Goal: Answer question/provide support: Share knowledge or assist other users

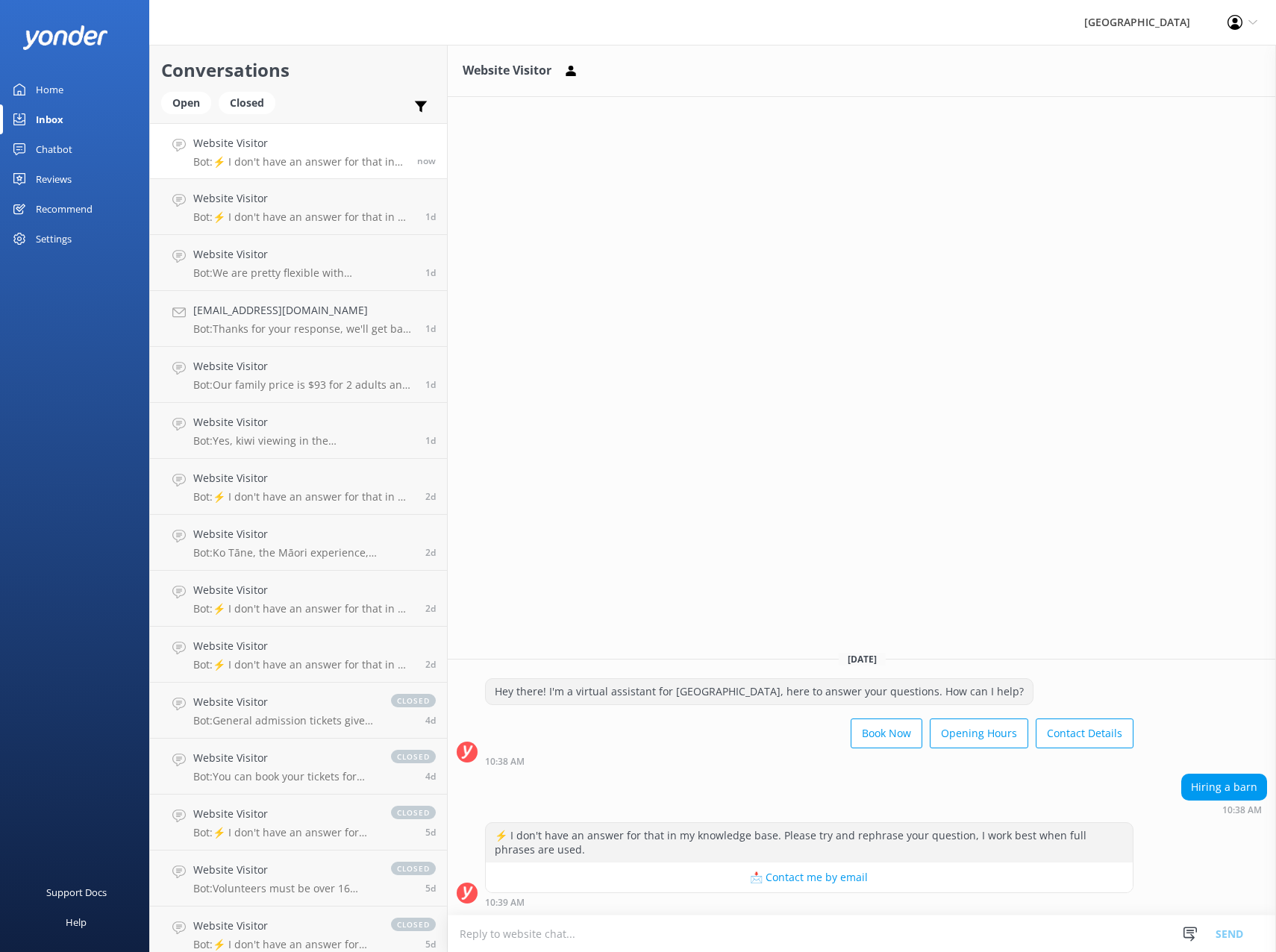
drag, startPoint x: 51, startPoint y: 148, endPoint x: 95, endPoint y: 169, distance: 48.8
click at [51, 148] on div "Chatbot" at bounding box center [54, 149] width 37 height 30
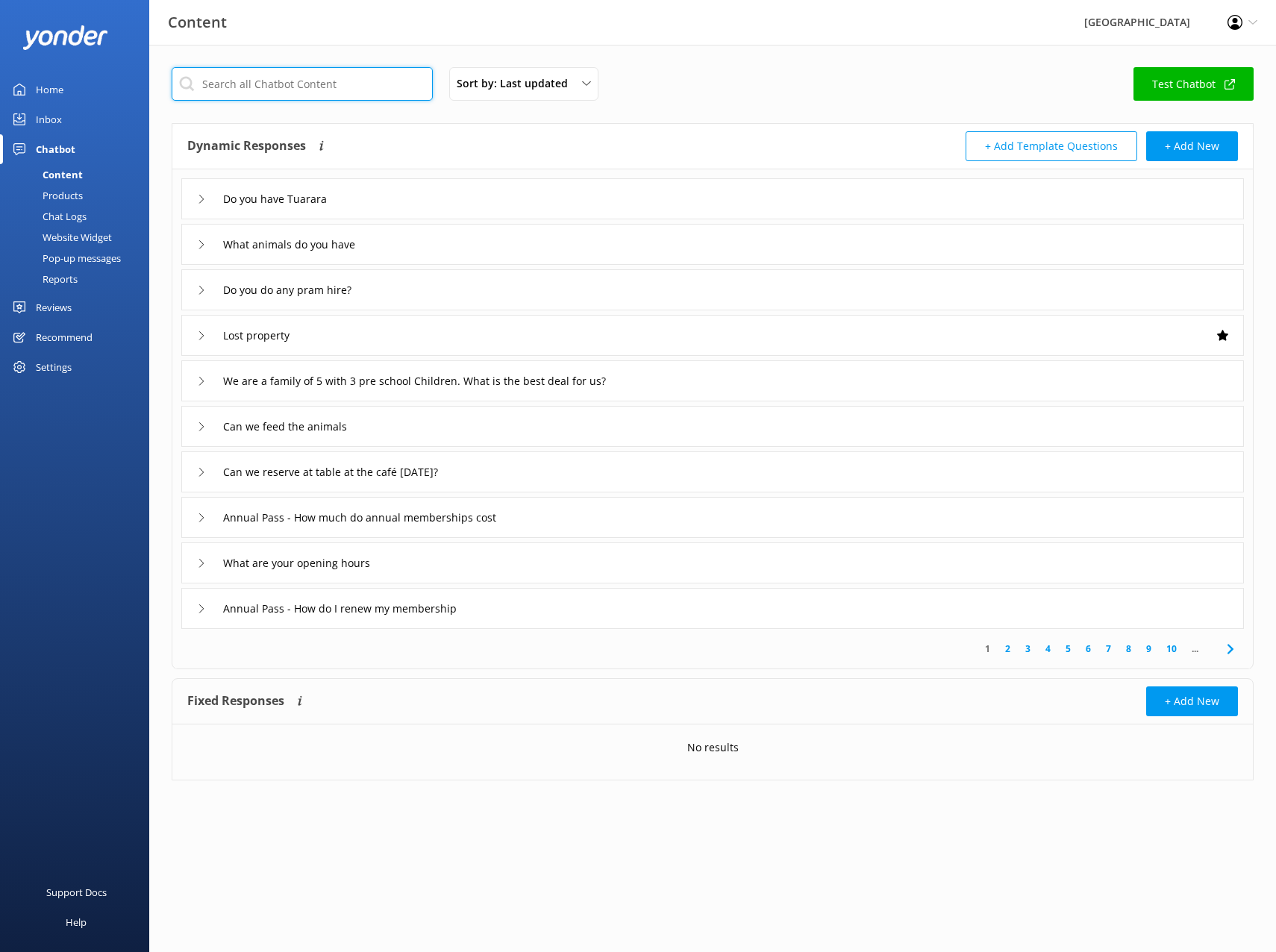
click at [263, 81] on input "text" at bounding box center [302, 84] width 261 height 33
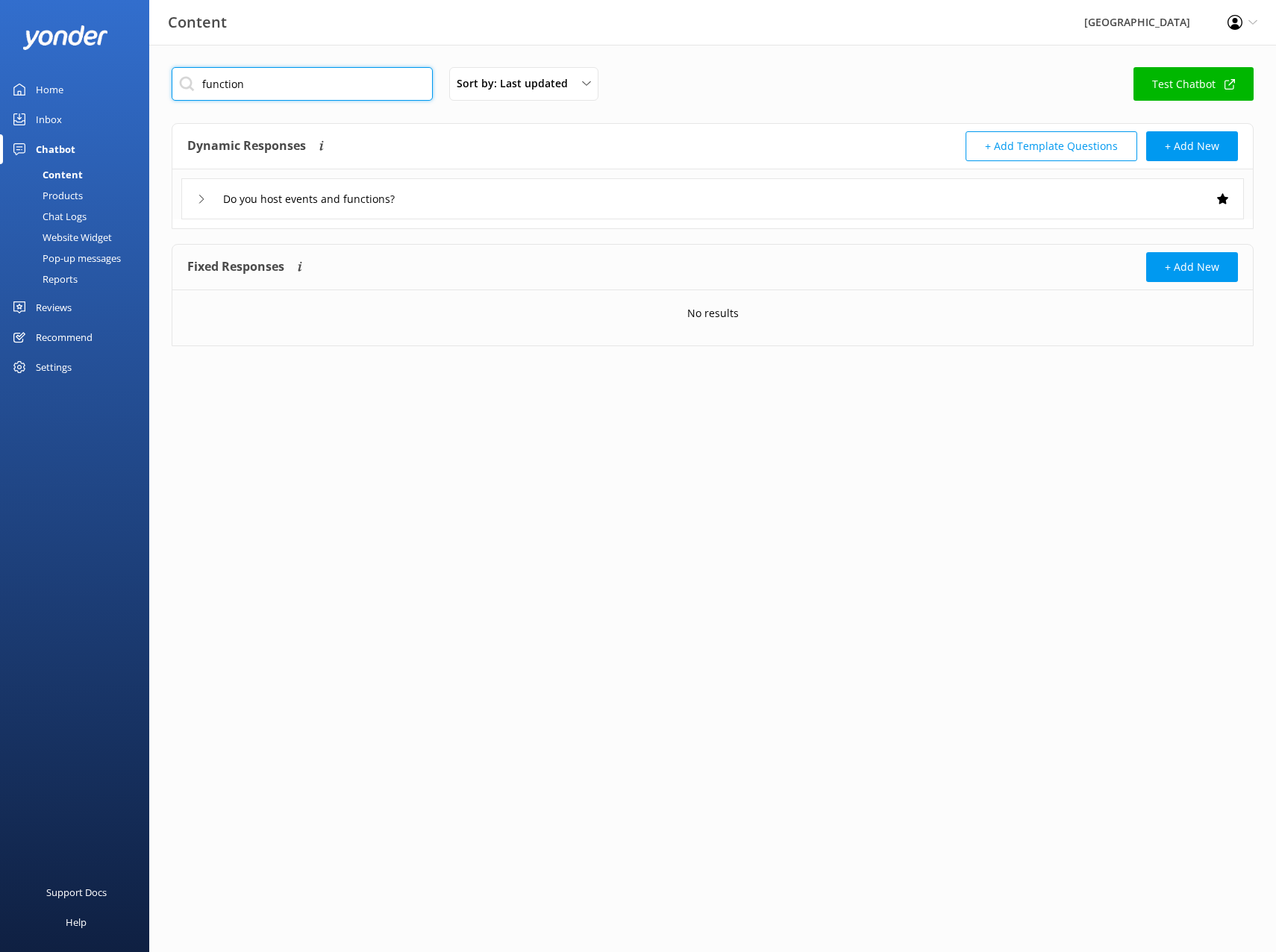
type input "function"
click at [194, 197] on div "Do you host events and functions?" at bounding box center [713, 198] width 1063 height 41
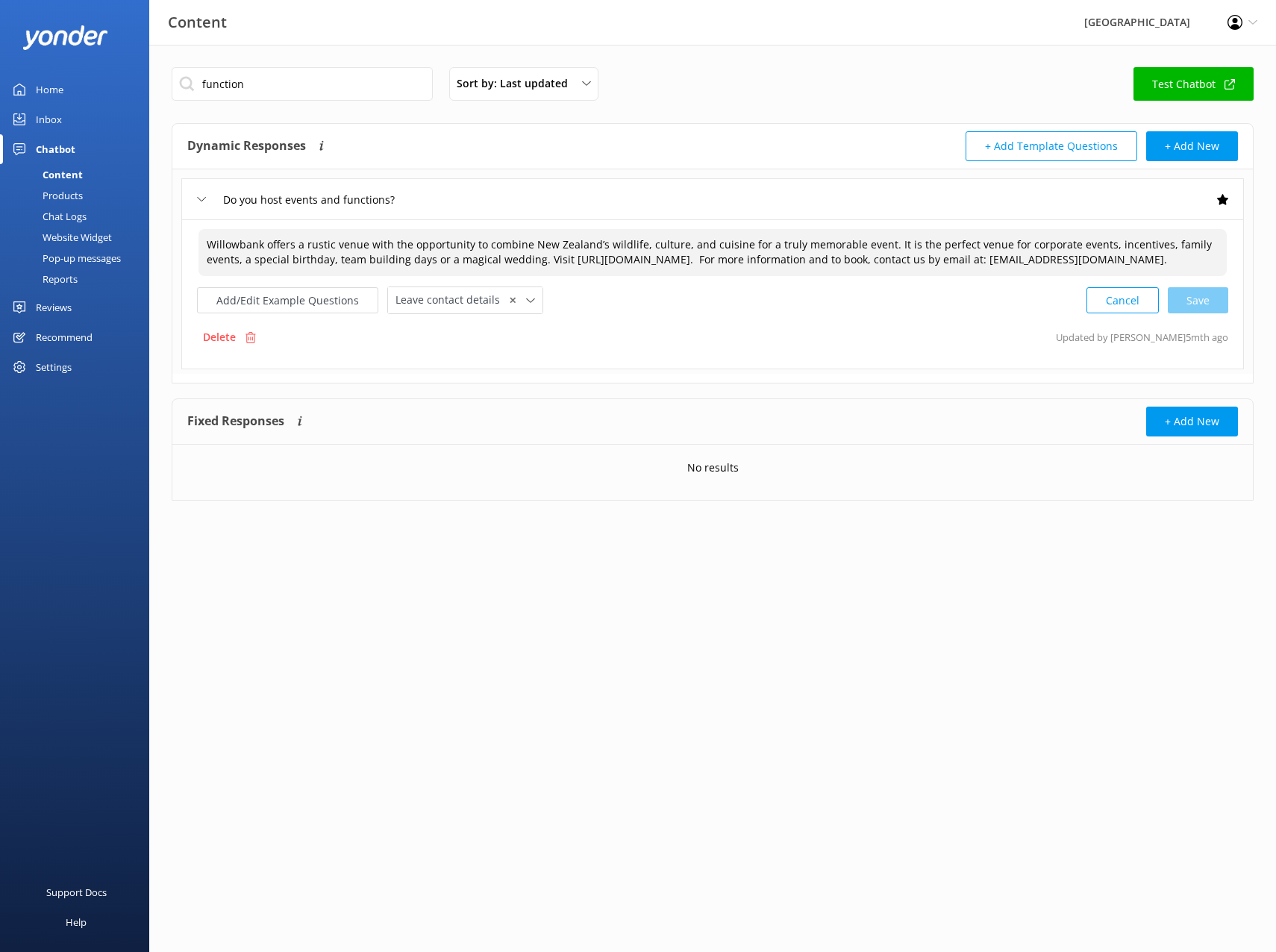
drag, startPoint x: 345, startPoint y: 274, endPoint x: 197, endPoint y: 225, distance: 155.9
click at [197, 225] on div "Willowbank offers a rustic venue with the opportunity to combine New Zealand’s …" at bounding box center [713, 294] width 1063 height 150
drag, startPoint x: 47, startPoint y: 89, endPoint x: 47, endPoint y: 123, distance: 34.0
click at [47, 89] on div "Home" at bounding box center [50, 89] width 28 height 30
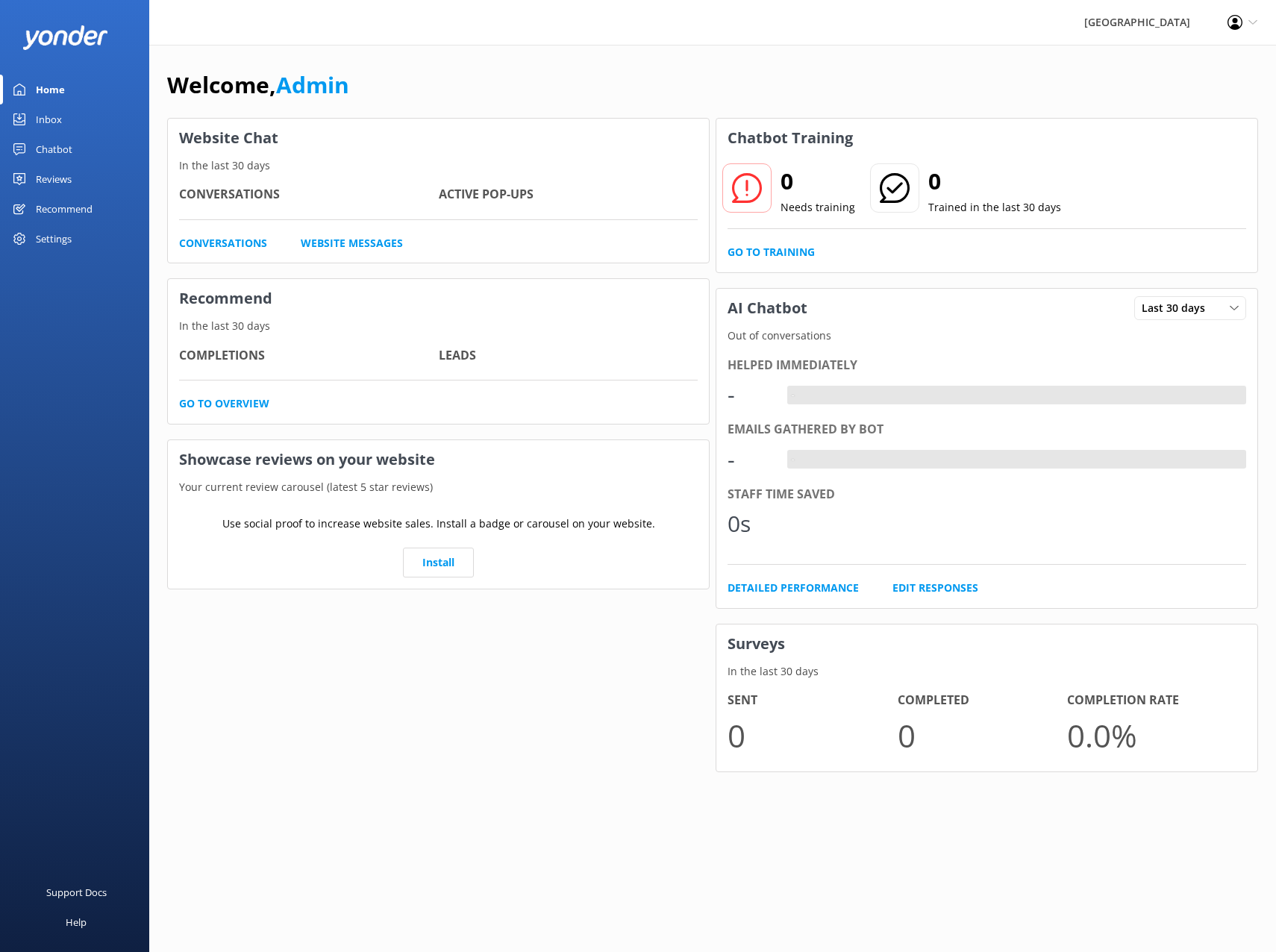
click at [47, 123] on div "Inbox" at bounding box center [49, 120] width 26 height 30
click at [38, 120] on div "Inbox" at bounding box center [49, 120] width 26 height 30
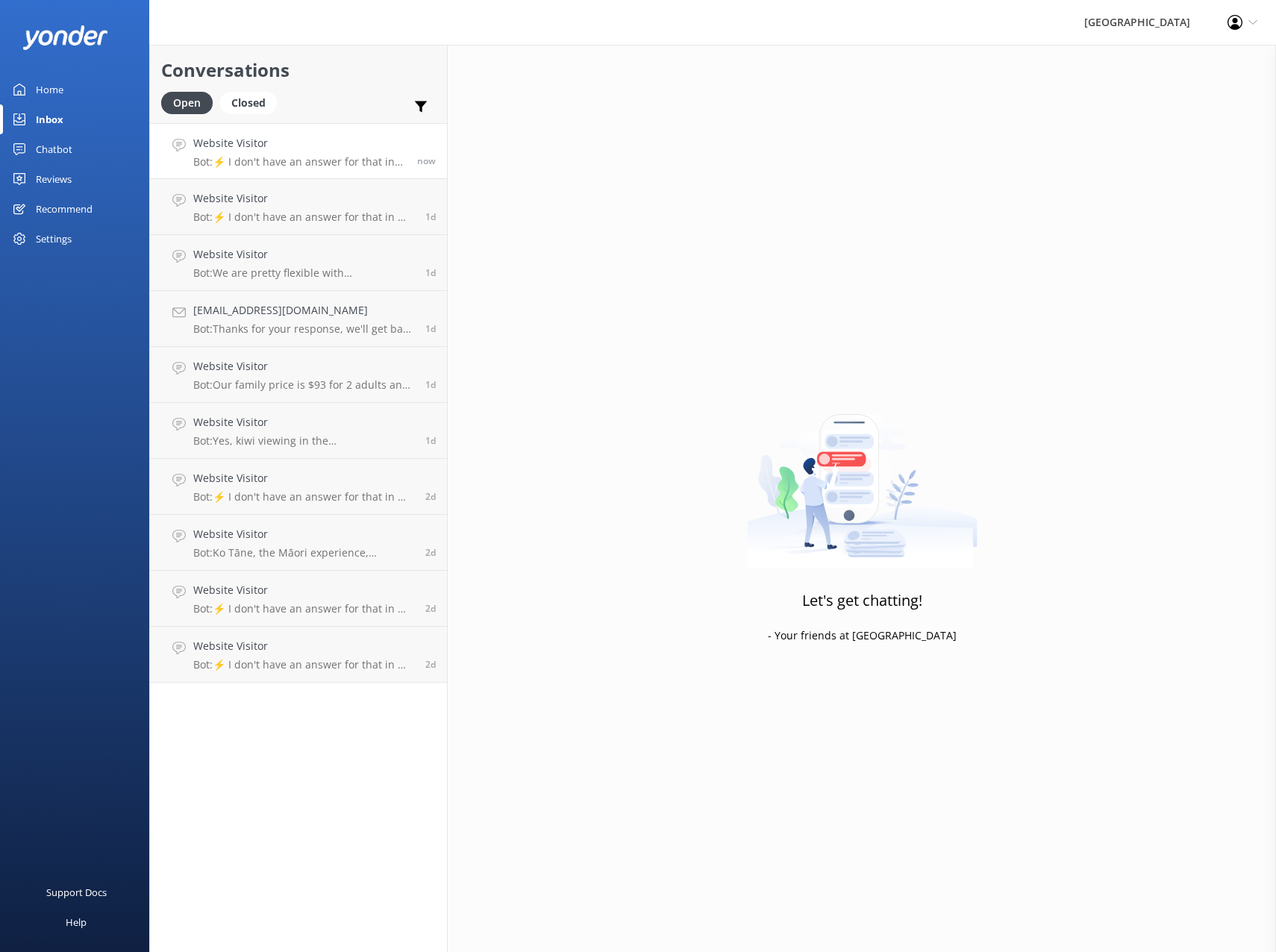
click at [282, 155] on p "Bot: ⚡ I don't have an answer for that in my knowledge base. Please try and rep…" at bounding box center [300, 162] width 213 height 13
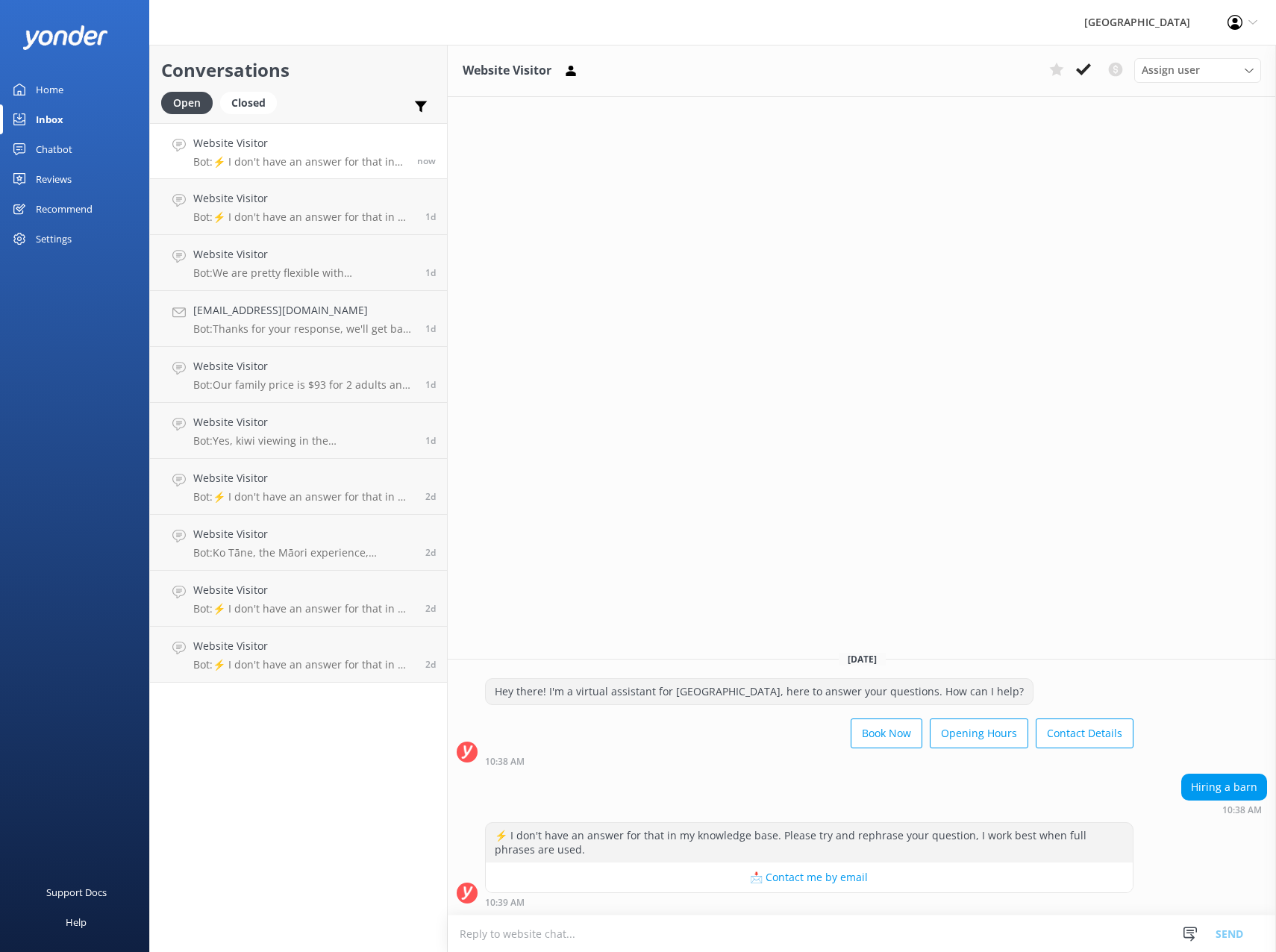
click at [659, 933] on textarea at bounding box center [862, 935] width 829 height 37
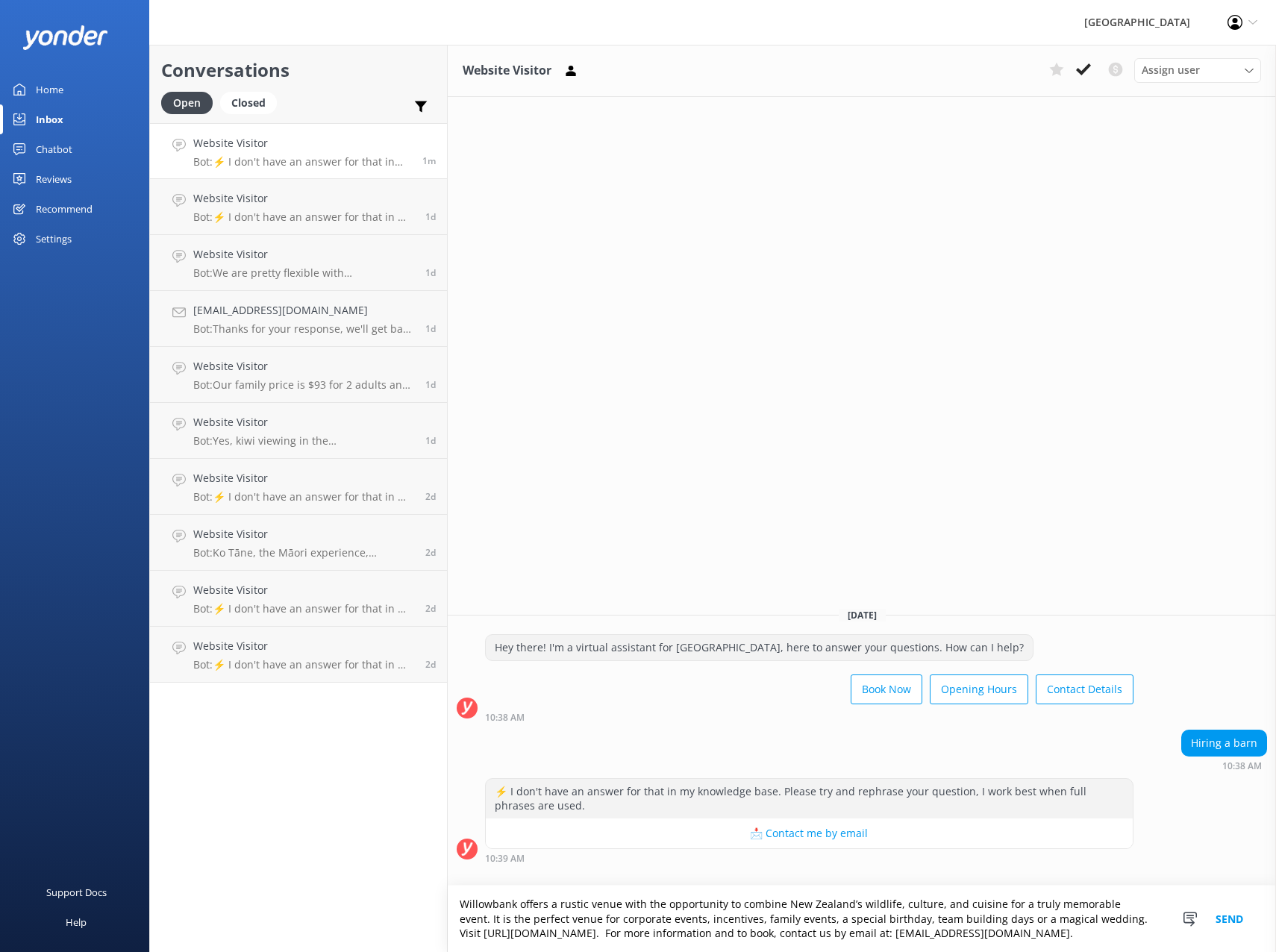
type textarea "Willowbank offers a rustic venue with the opportunity to combine New Zealand’s …"
click at [1228, 915] on button "Send" at bounding box center [1230, 919] width 56 height 66
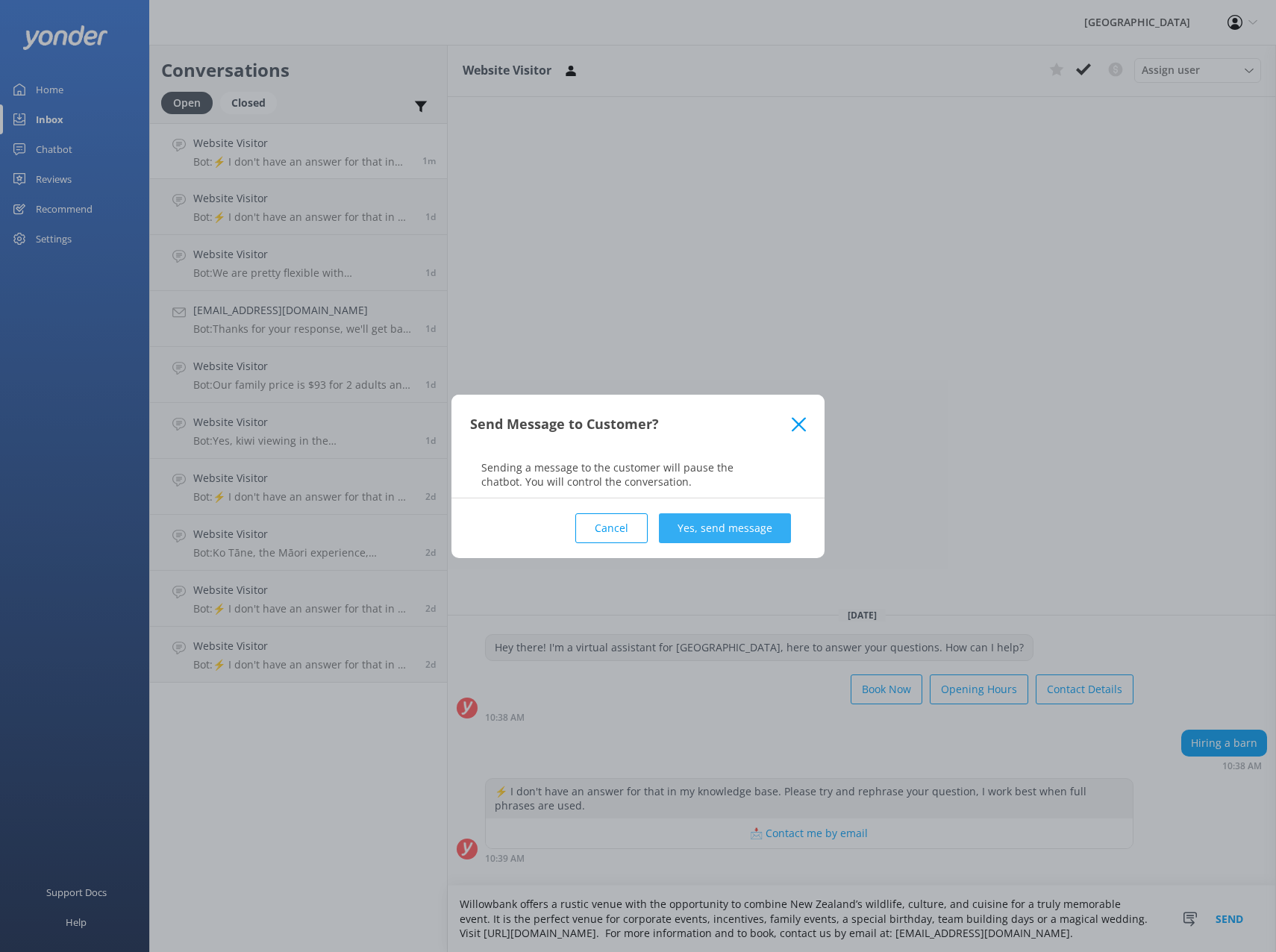
click at [712, 535] on button "Yes, send message" at bounding box center [725, 528] width 132 height 30
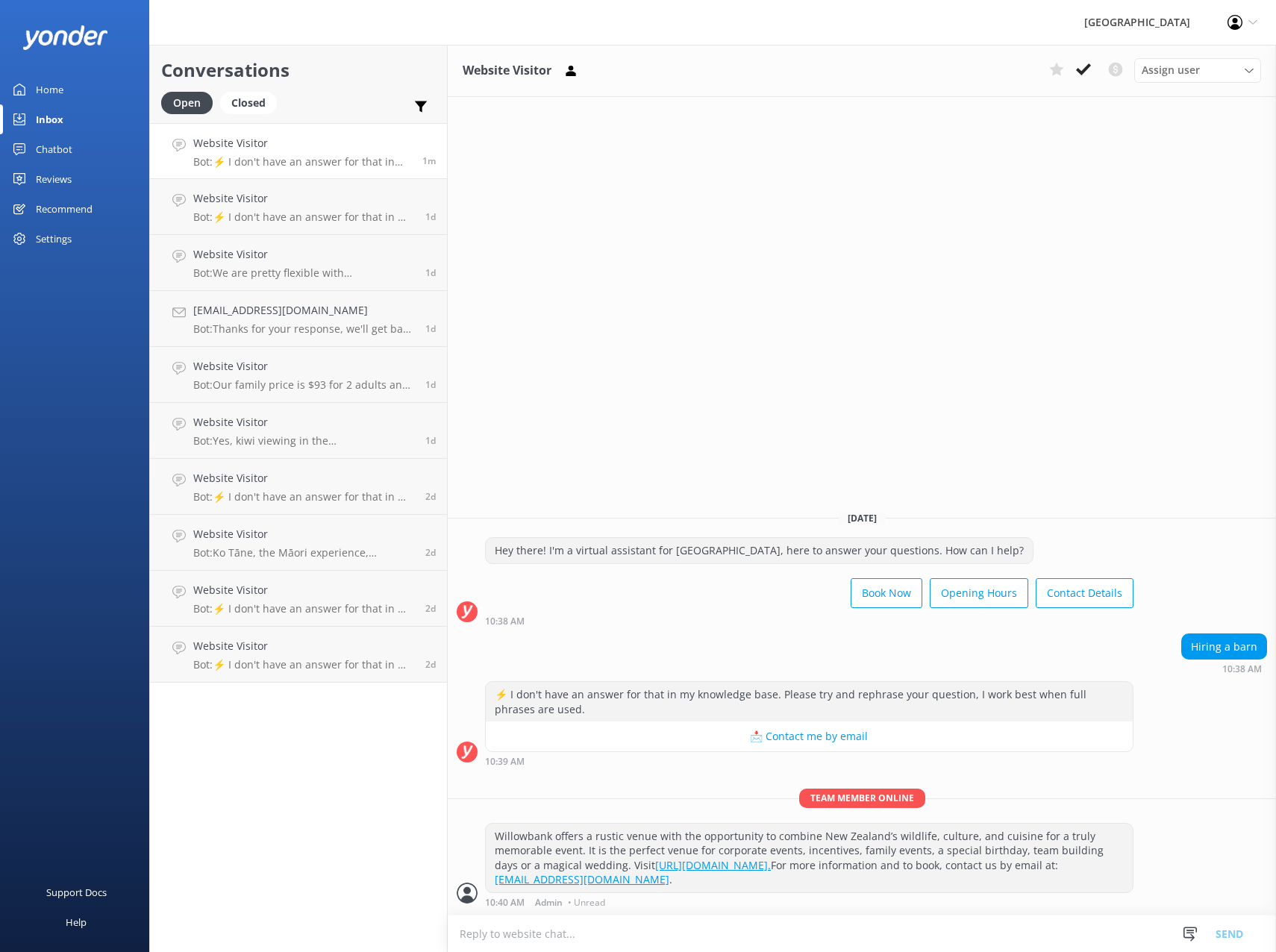
click at [877, 318] on div "Website Visitor Assign user [PERSON_NAME] Admin [PERSON_NAME] and [PERSON_NAME]…" at bounding box center [862, 498] width 829 height 907
click at [52, 154] on div "Chatbot" at bounding box center [54, 149] width 37 height 30
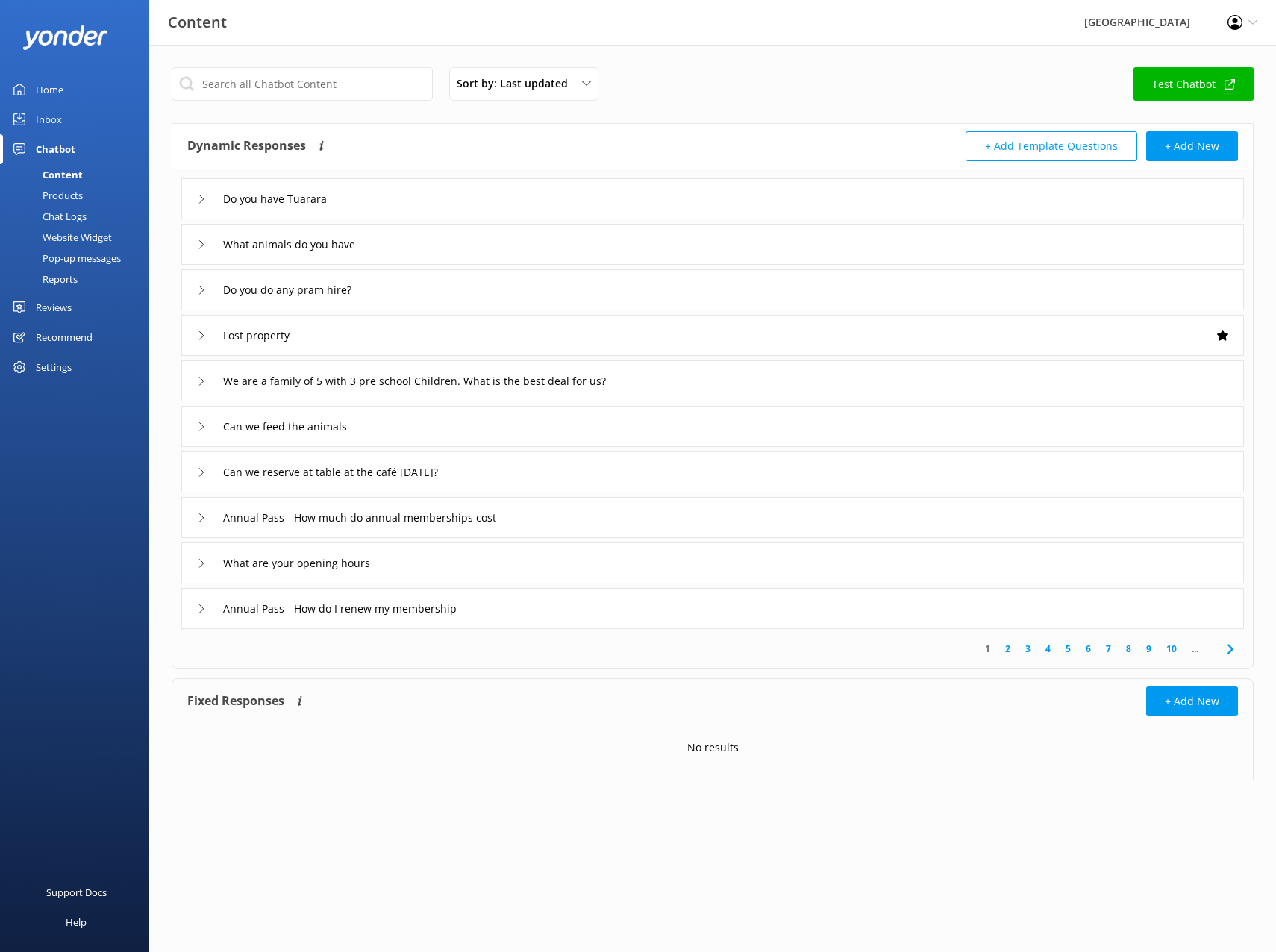
click at [62, 210] on div "Chat Logs" at bounding box center [47, 217] width 78 height 21
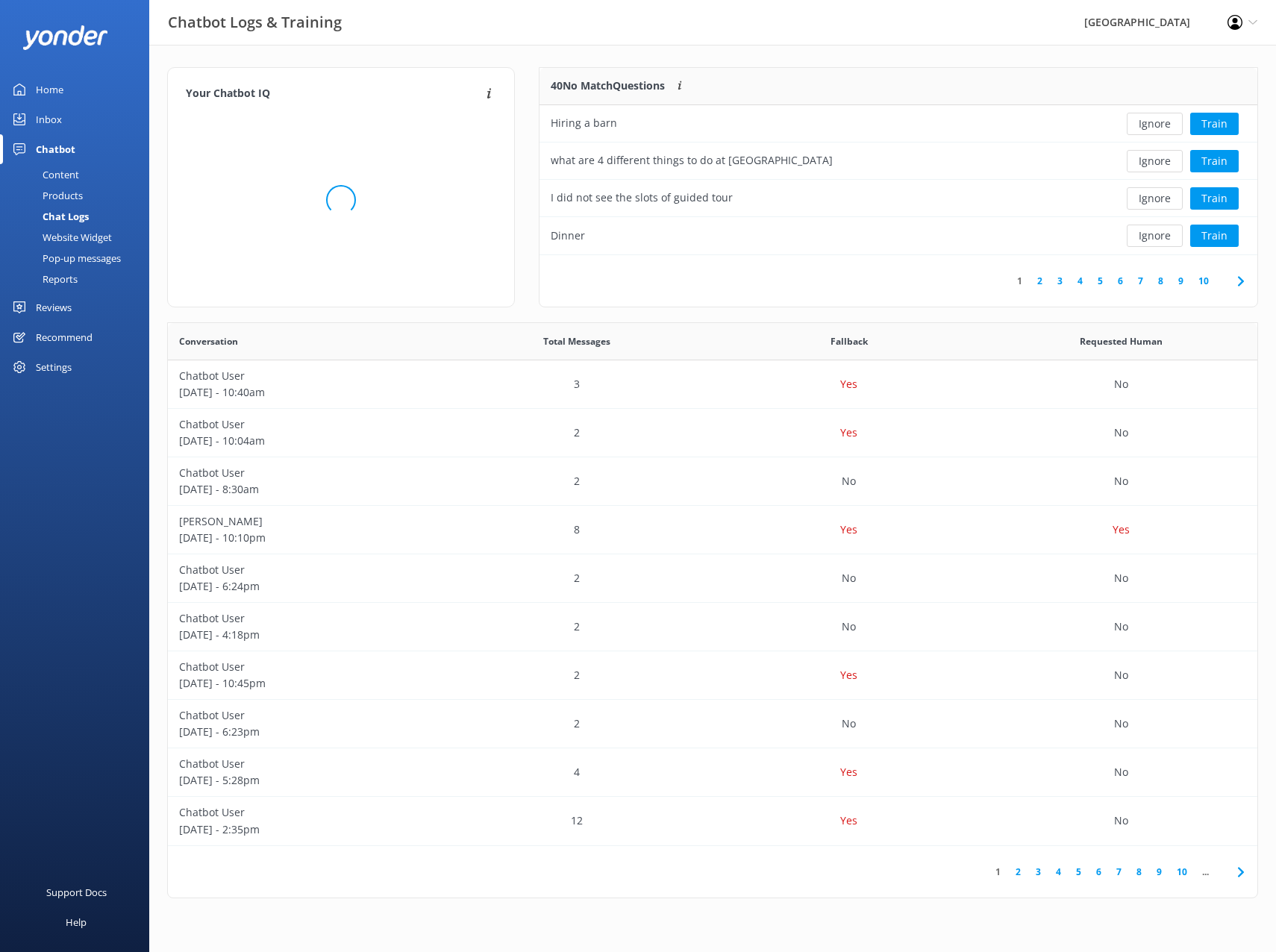
scroll to position [176, 707]
click at [1211, 121] on button "Train" at bounding box center [1215, 124] width 49 height 23
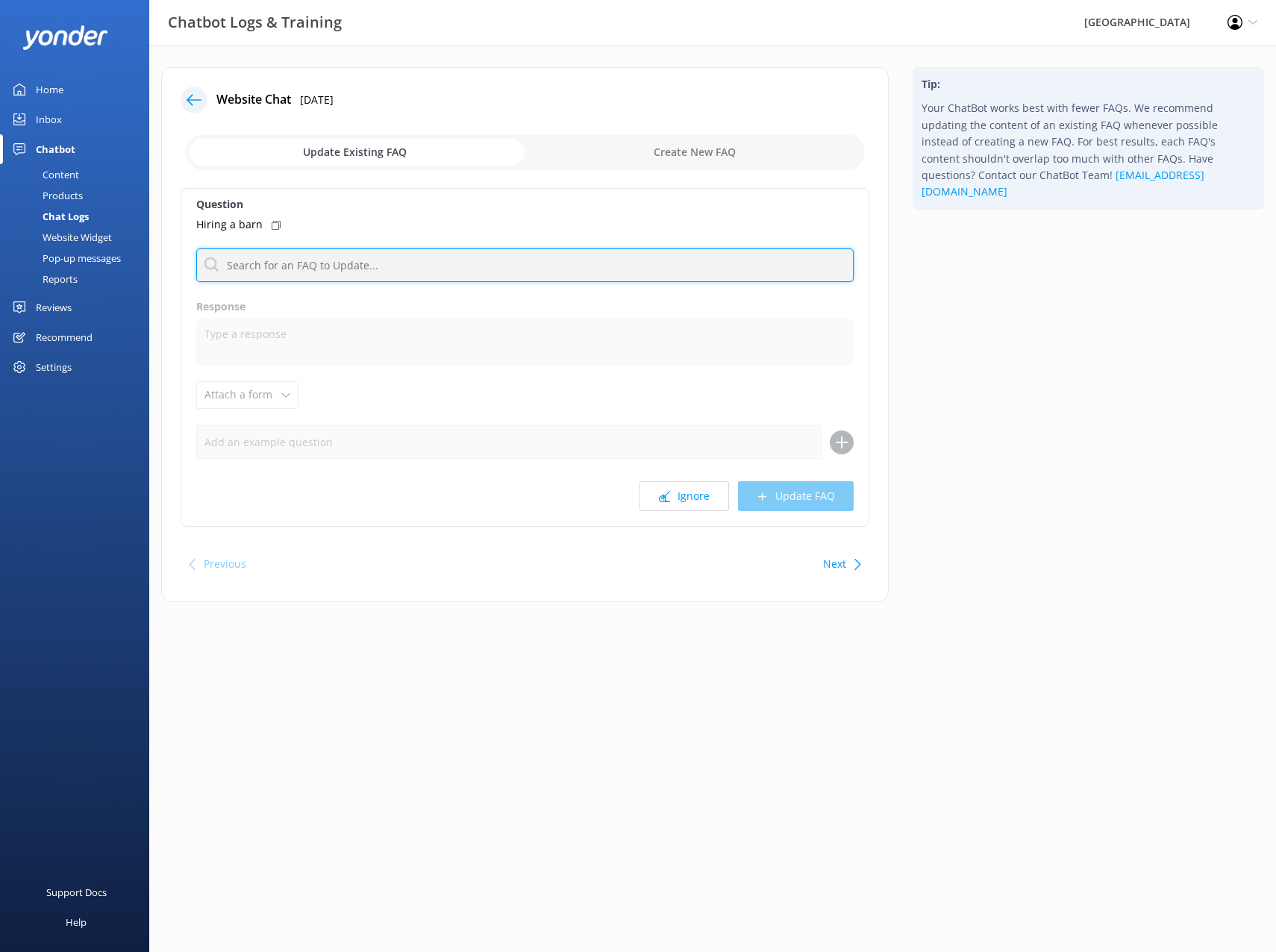
click at [326, 270] on input "text" at bounding box center [525, 266] width 658 height 33
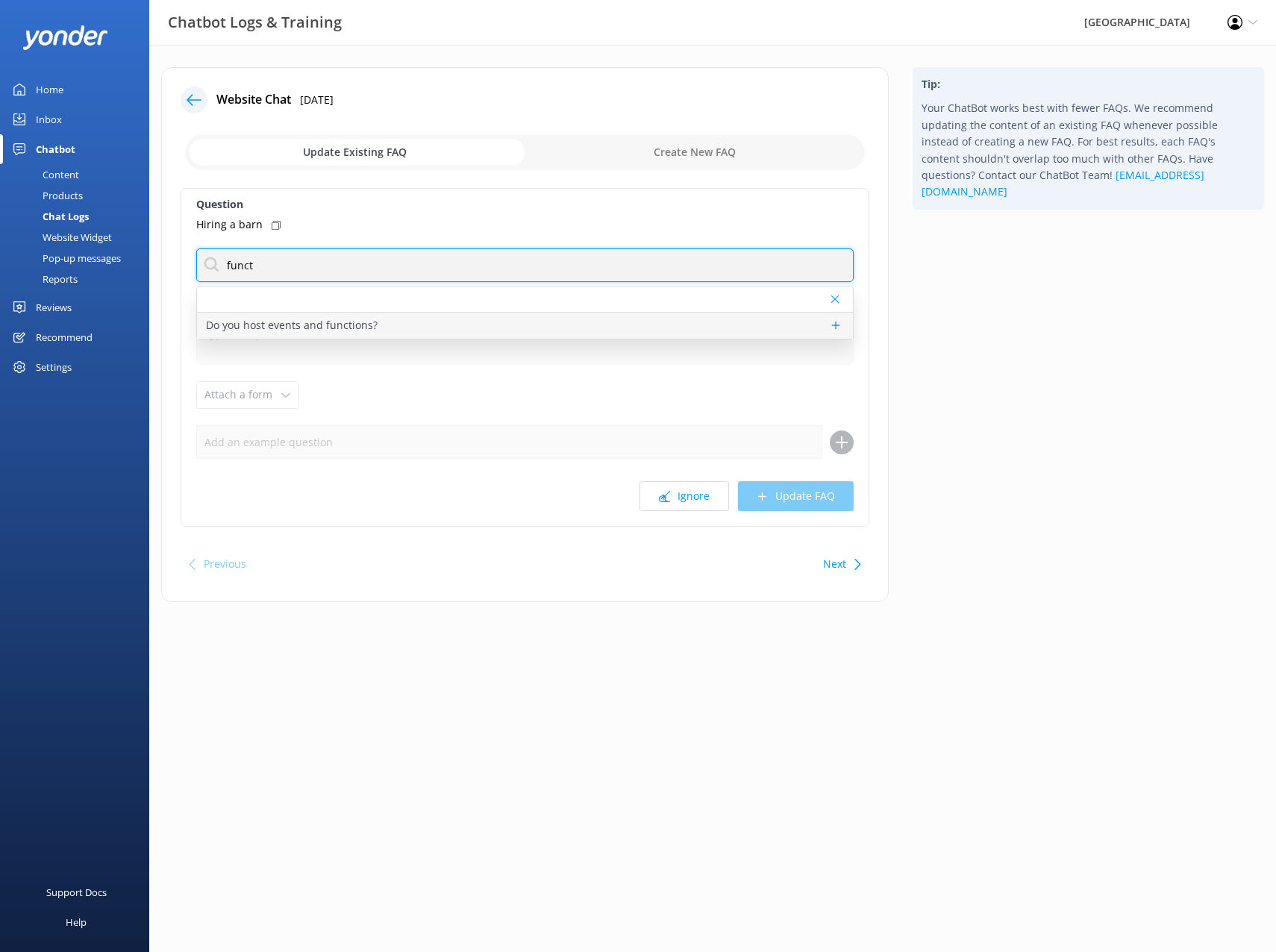
type input "funct"
click at [213, 321] on p "Do you host events and functions?" at bounding box center [292, 325] width 172 height 17
type textarea "Willowbank offers a rustic venue with the opportunity to combine New Zealand’s …"
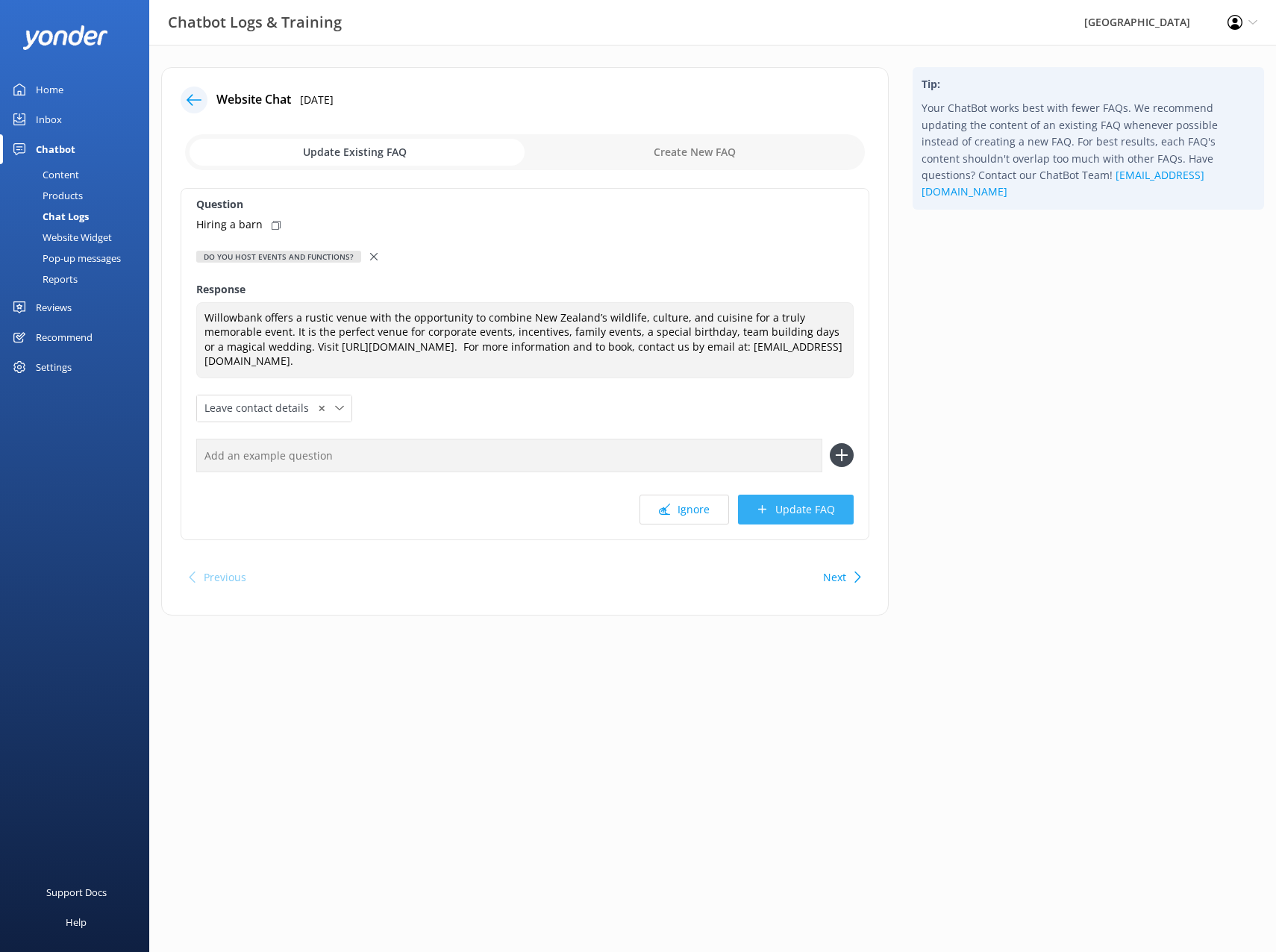
click at [797, 516] on button "Update FAQ" at bounding box center [796, 510] width 115 height 30
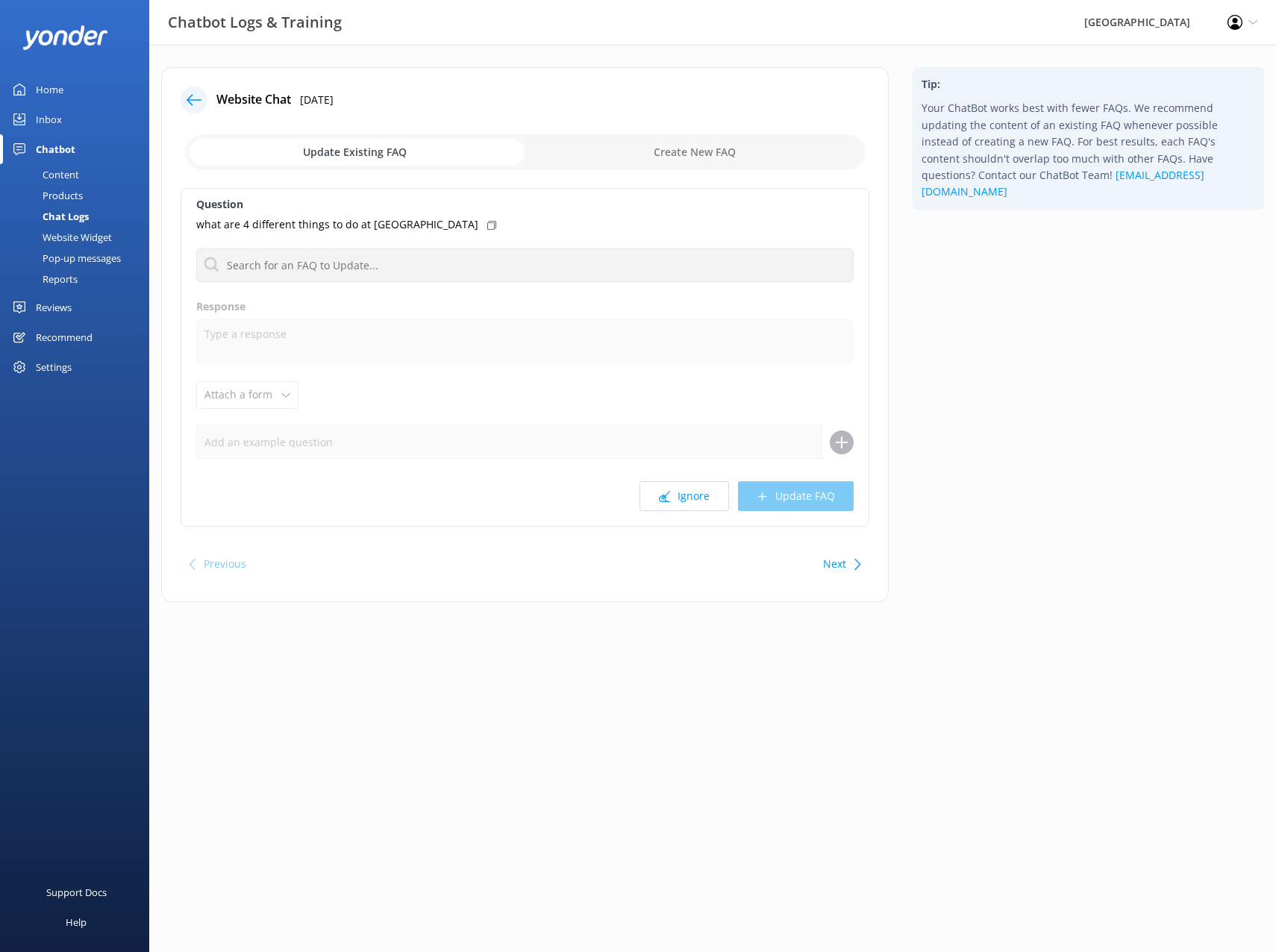
click at [985, 397] on div "Tip: Your ChatBot works best with fewer FAQs. We recommend updating the content…" at bounding box center [1089, 342] width 376 height 550
click at [54, 120] on div "Inbox" at bounding box center [49, 120] width 26 height 30
